Goal: Navigation & Orientation: Find specific page/section

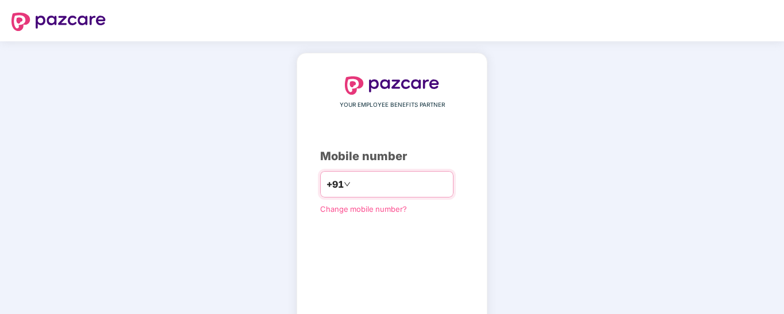
click at [370, 189] on input "number" at bounding box center [400, 184] width 94 height 18
type input "**********"
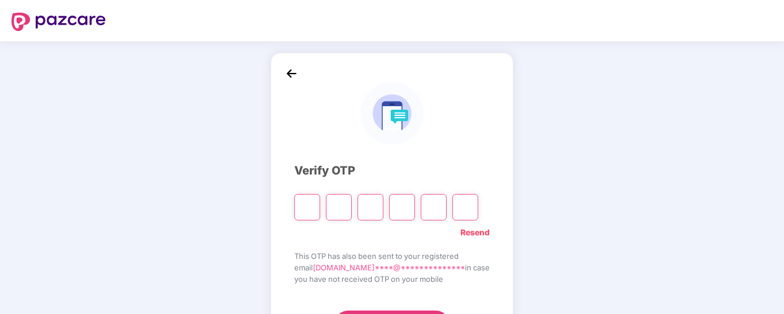
type input "*"
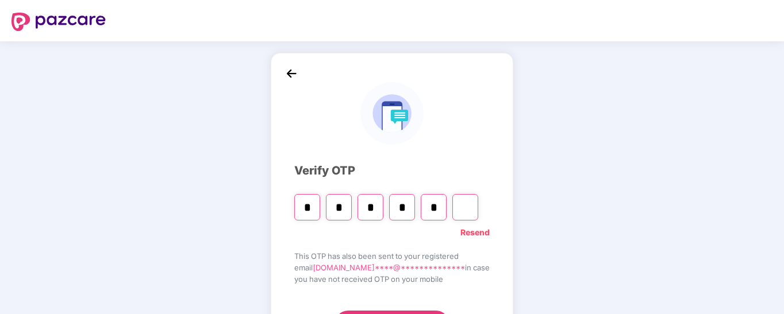
type input "*"
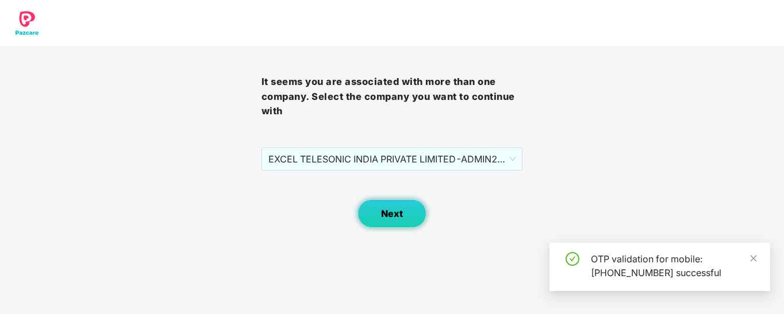
click at [384, 215] on span "Next" at bounding box center [392, 214] width 22 height 11
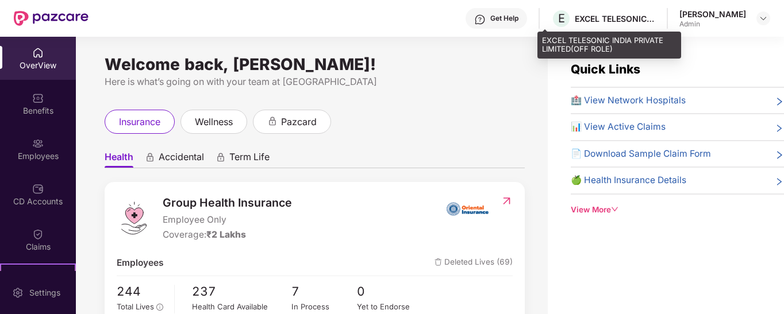
click at [614, 17] on div "EXCEL TELESONIC INDIA PRIVATE LIMITED(OFF ROLE)" at bounding box center [614, 18] width 80 height 11
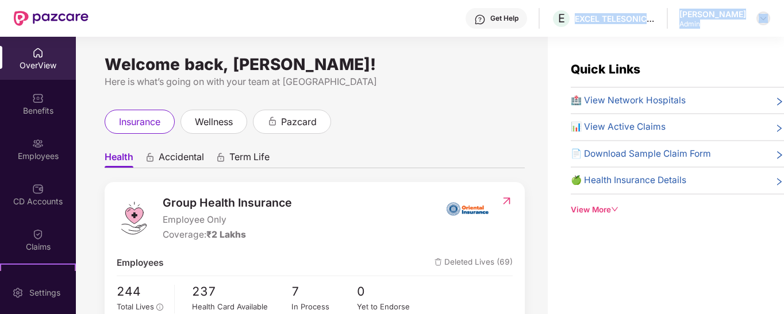
drag, startPoint x: 552, startPoint y: 18, endPoint x: 760, endPoint y: 24, distance: 208.1
click at [760, 24] on div "Get Help E EXCEL TELESONIC INDIA PRIVATE LIMITED(OFF ROLE) [PERSON_NAME] Admin" at bounding box center [428, 18] width 681 height 37
click at [760, 24] on div at bounding box center [763, 18] width 14 height 14
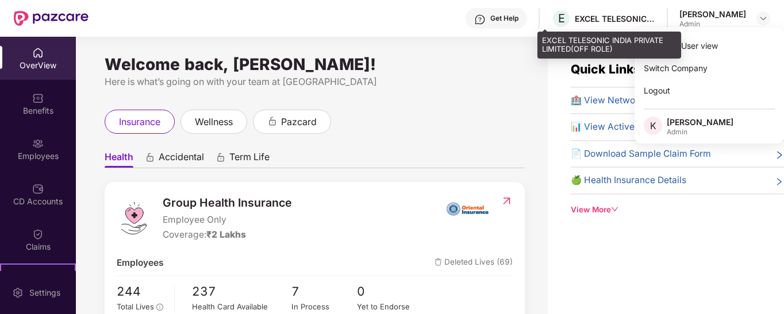
click at [613, 24] on div "EXCEL TELESONIC INDIA PRIVATE LIMITED(OFF ROLE)" at bounding box center [614, 18] width 80 height 11
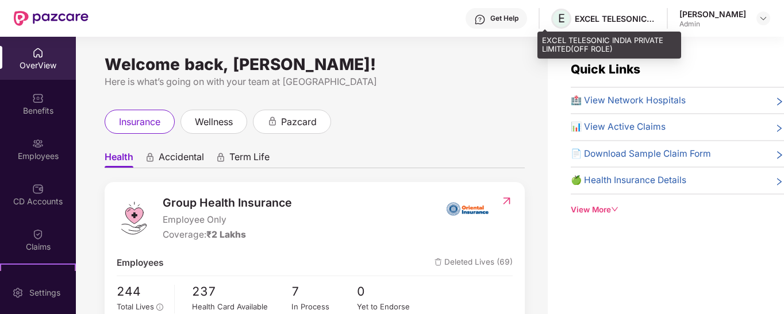
click at [551, 22] on span "E" at bounding box center [561, 19] width 20 height 20
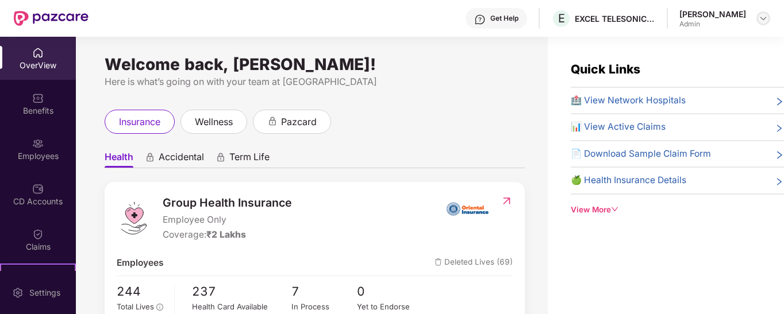
click at [756, 18] on div at bounding box center [763, 18] width 14 height 14
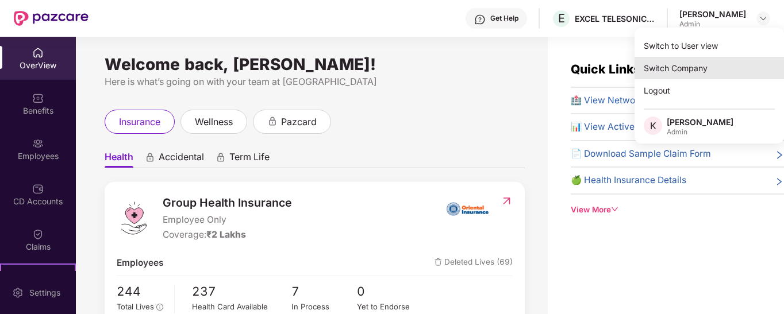
click at [669, 64] on div "Switch Company" at bounding box center [708, 68] width 149 height 22
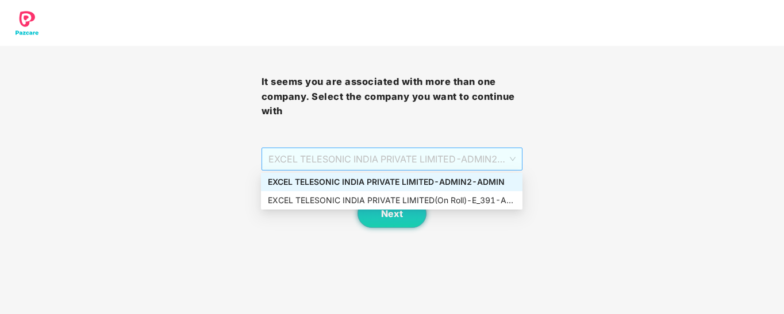
click at [388, 155] on span "EXCEL TELESONIC INDIA PRIVATE LIMITED - ADMIN2 - ADMIN" at bounding box center [392, 159] width 248 height 22
click at [389, 200] on div "EXCEL TELESONIC INDIA PRIVATE LIMITED(On Roll) - E_391 - ADMIN" at bounding box center [392, 200] width 248 height 13
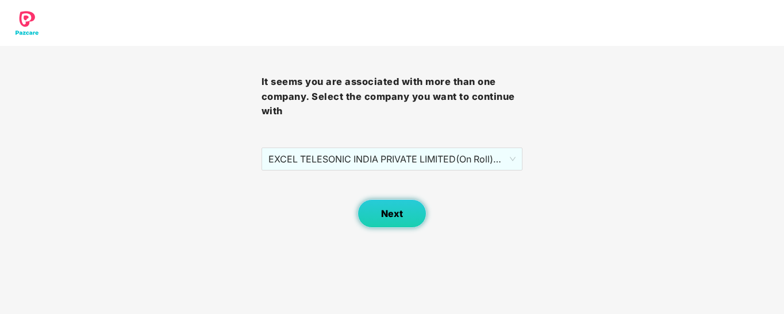
click at [390, 216] on span "Next" at bounding box center [392, 214] width 22 height 11
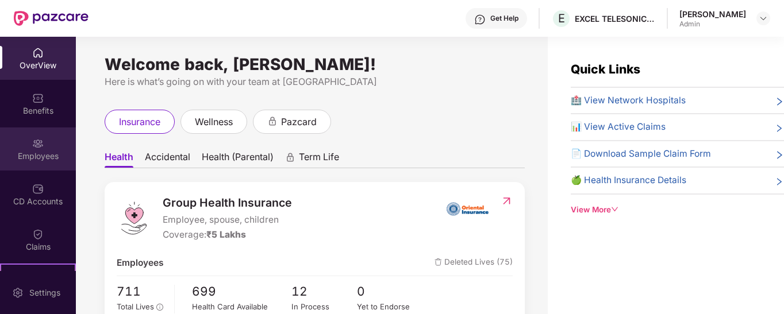
click at [47, 145] on div "Employees" at bounding box center [38, 149] width 76 height 43
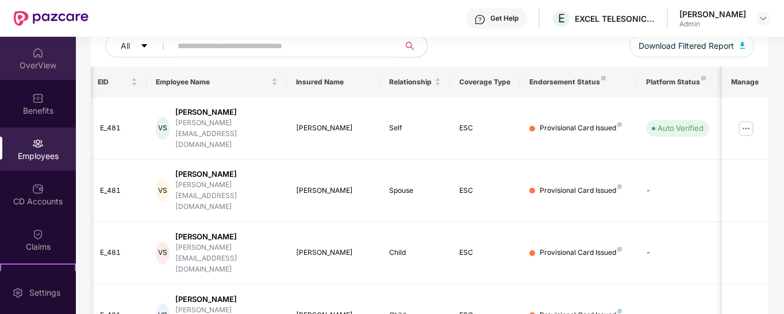
click at [35, 66] on div "OverView" at bounding box center [38, 65] width 76 height 11
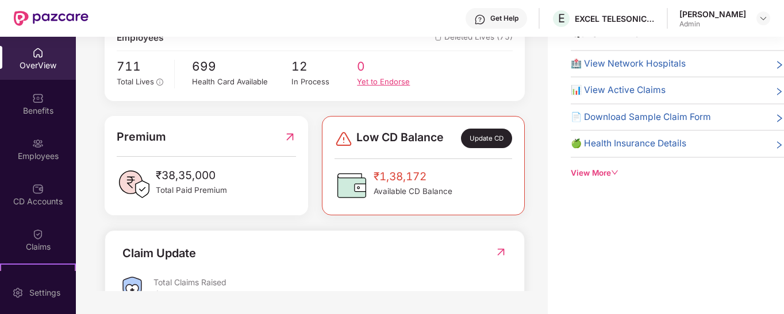
scroll to position [189, 0]
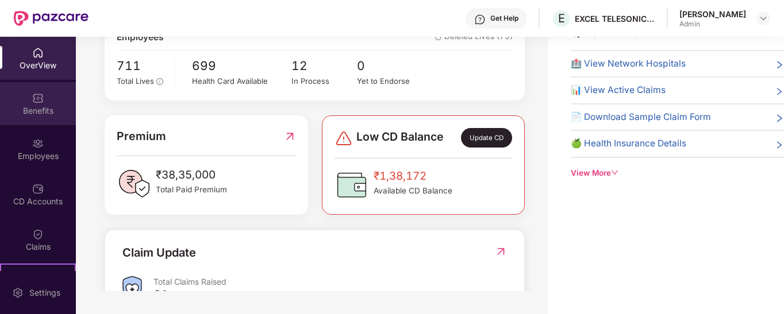
click at [35, 100] on img at bounding box center [37, 97] width 11 height 11
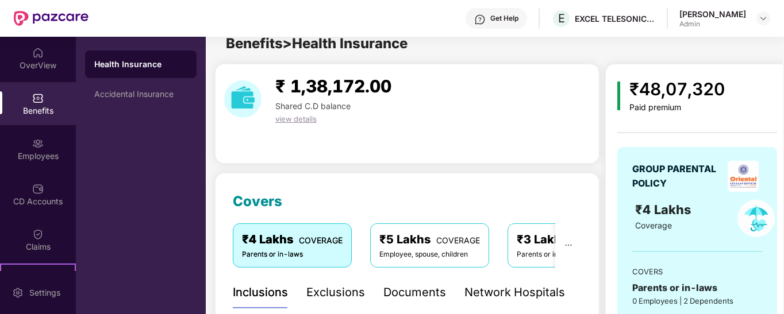
scroll to position [13, 0]
click at [28, 149] on div "Employees" at bounding box center [38, 149] width 76 height 43
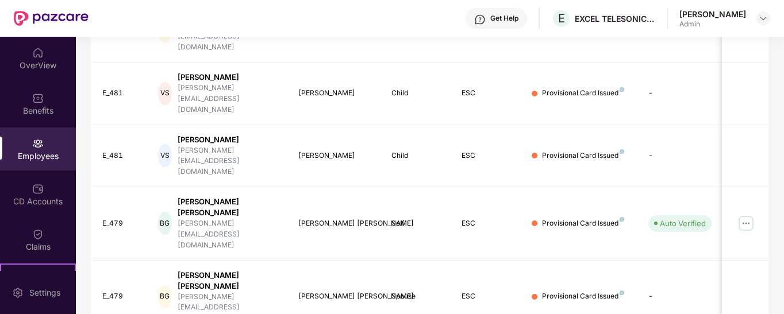
scroll to position [392, 0]
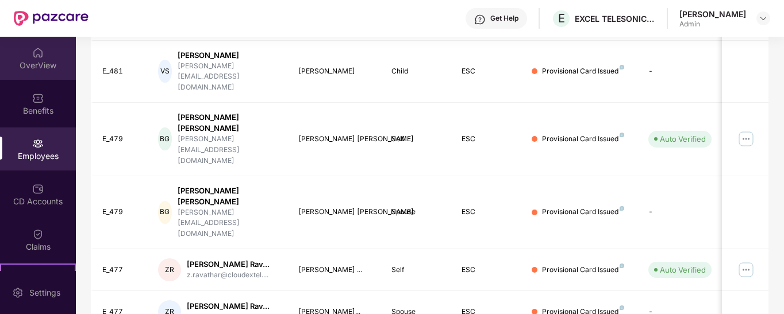
click at [22, 71] on div "OverView" at bounding box center [38, 58] width 76 height 43
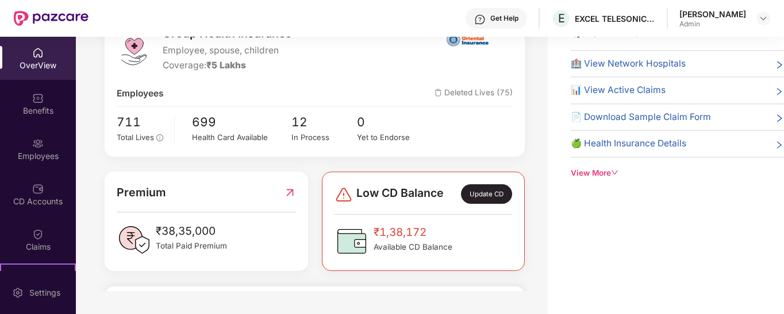
scroll to position [132, 0]
click at [611, 66] on span "🏥 View Network Hospitals" at bounding box center [627, 64] width 115 height 14
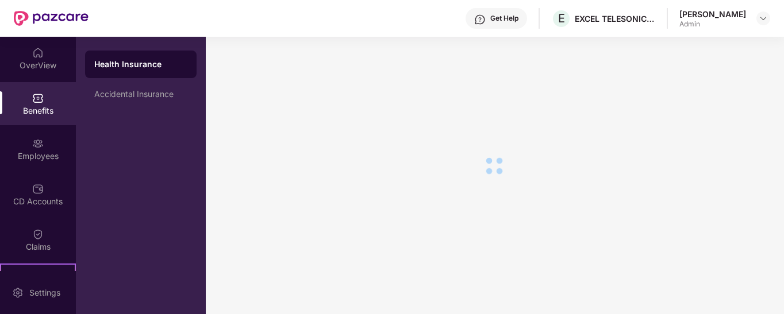
scroll to position [37, 0]
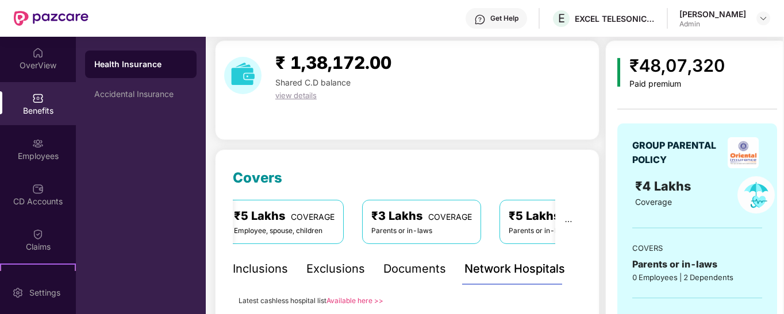
click at [358, 300] on link "Available here >>" at bounding box center [354, 300] width 57 height 9
